Goal: Navigation & Orientation: Find specific page/section

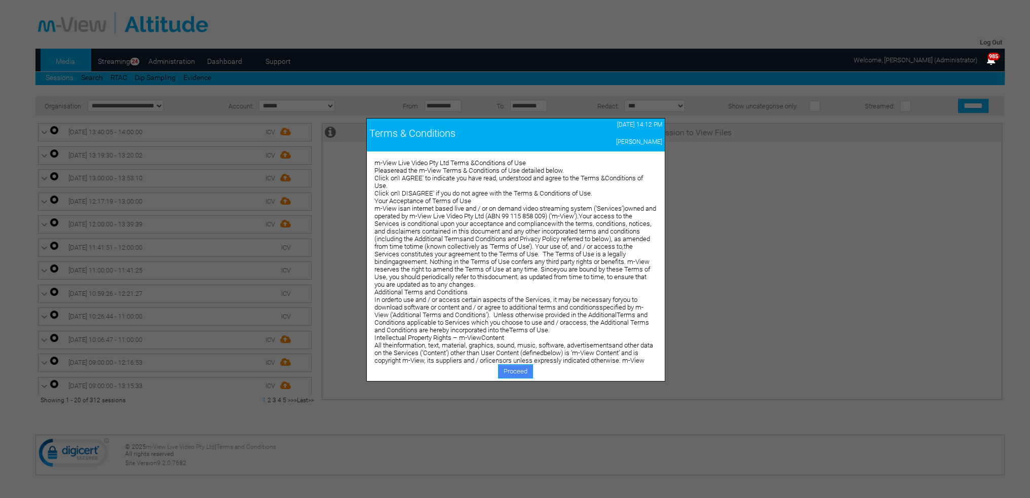
click at [524, 368] on link "Proceed" at bounding box center [515, 371] width 35 height 14
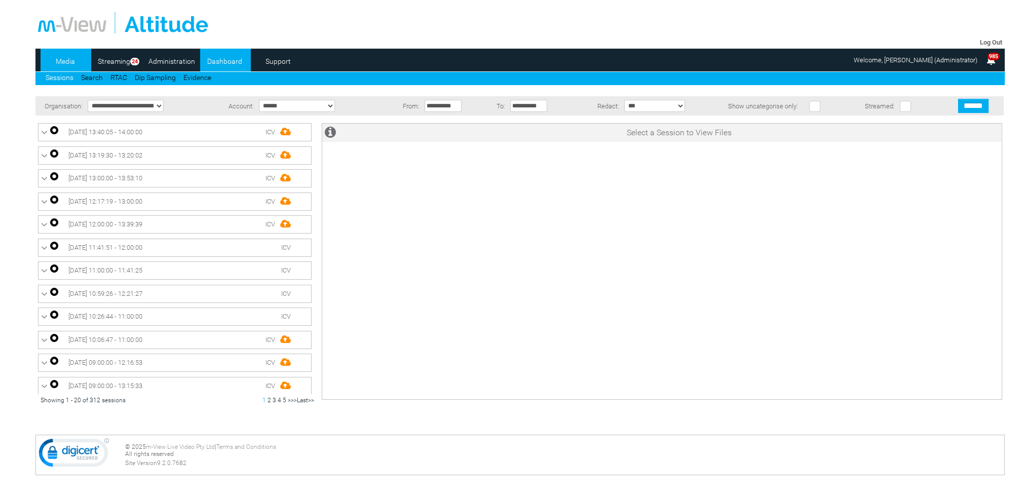
click at [216, 64] on link "Dashboard" at bounding box center [224, 61] width 49 height 15
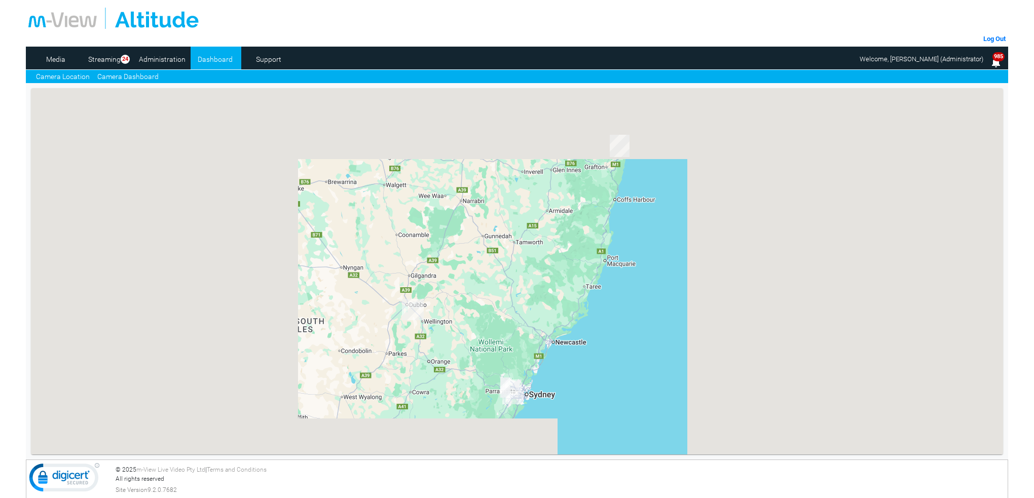
click at [138, 77] on link "Camera Dashboard" at bounding box center [127, 76] width 61 height 11
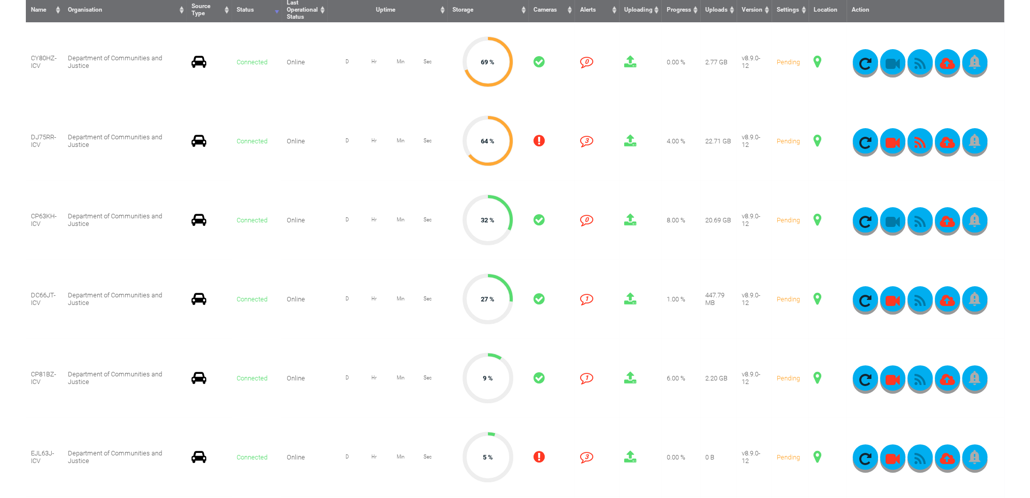
scroll to position [304, 0]
click at [817, 143] on span at bounding box center [818, 140] width 8 height 13
click at [818, 61] on span at bounding box center [818, 61] width 8 height 13
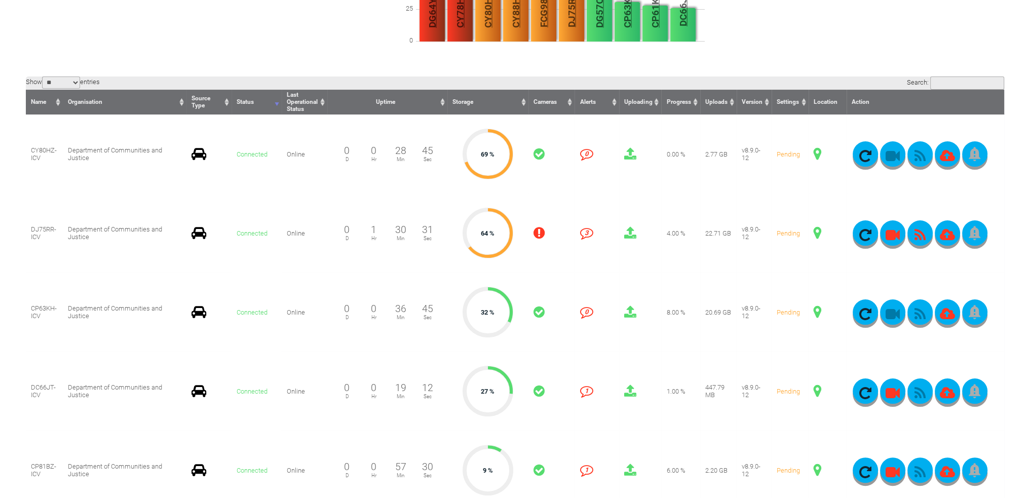
scroll to position [152, 0]
